Goal: Find specific page/section: Find specific page/section

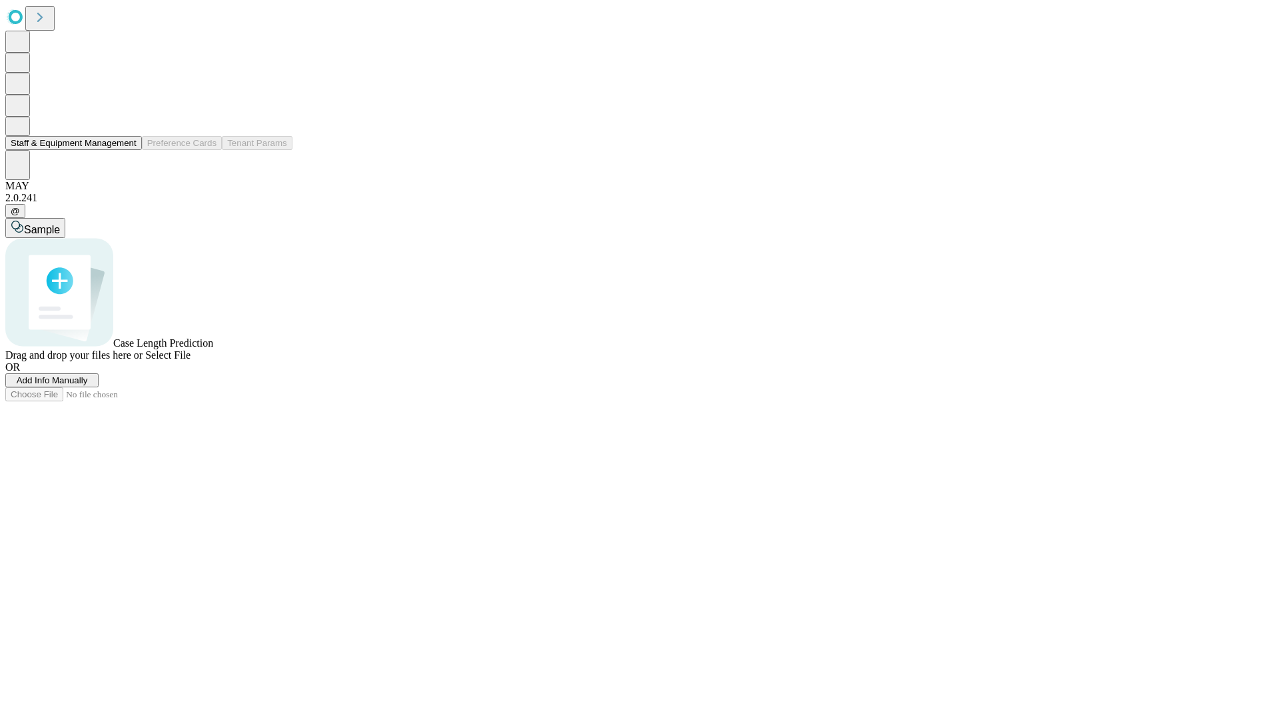
click at [125, 150] on button "Staff & Equipment Management" at bounding box center [73, 143] width 137 height 14
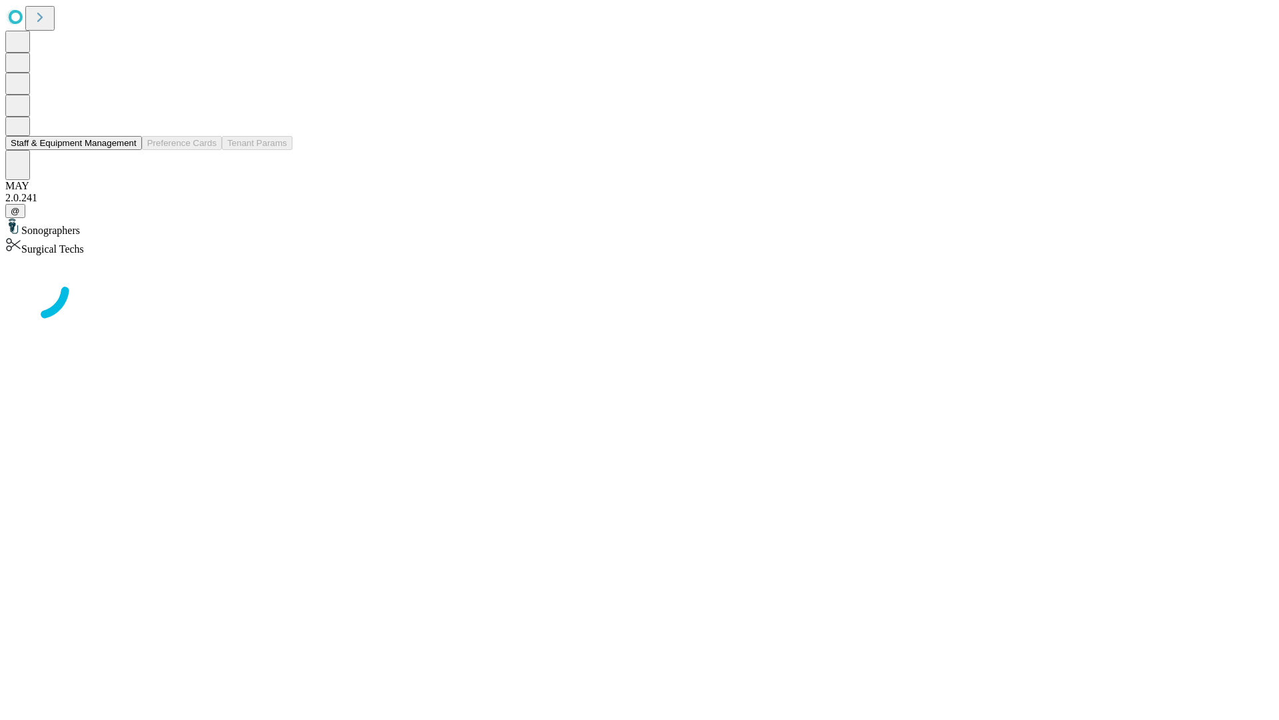
click at [127, 150] on button "Staff & Equipment Management" at bounding box center [73, 143] width 137 height 14
